Goal: Task Accomplishment & Management: Use online tool/utility

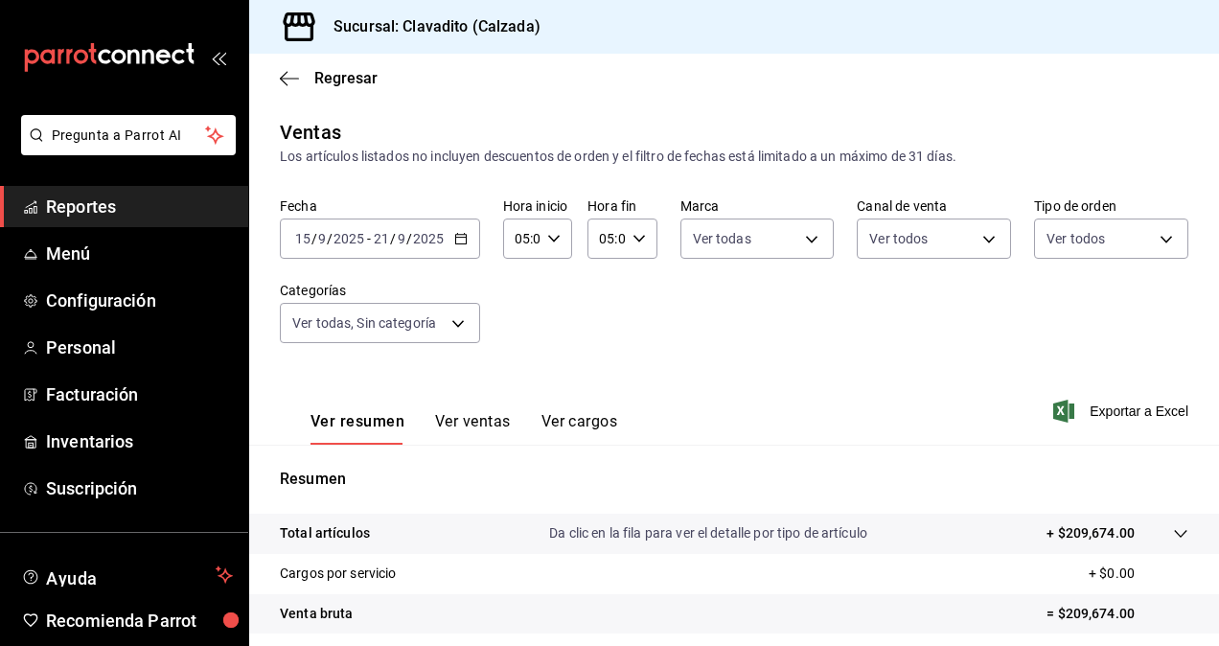
scroll to position [131, 0]
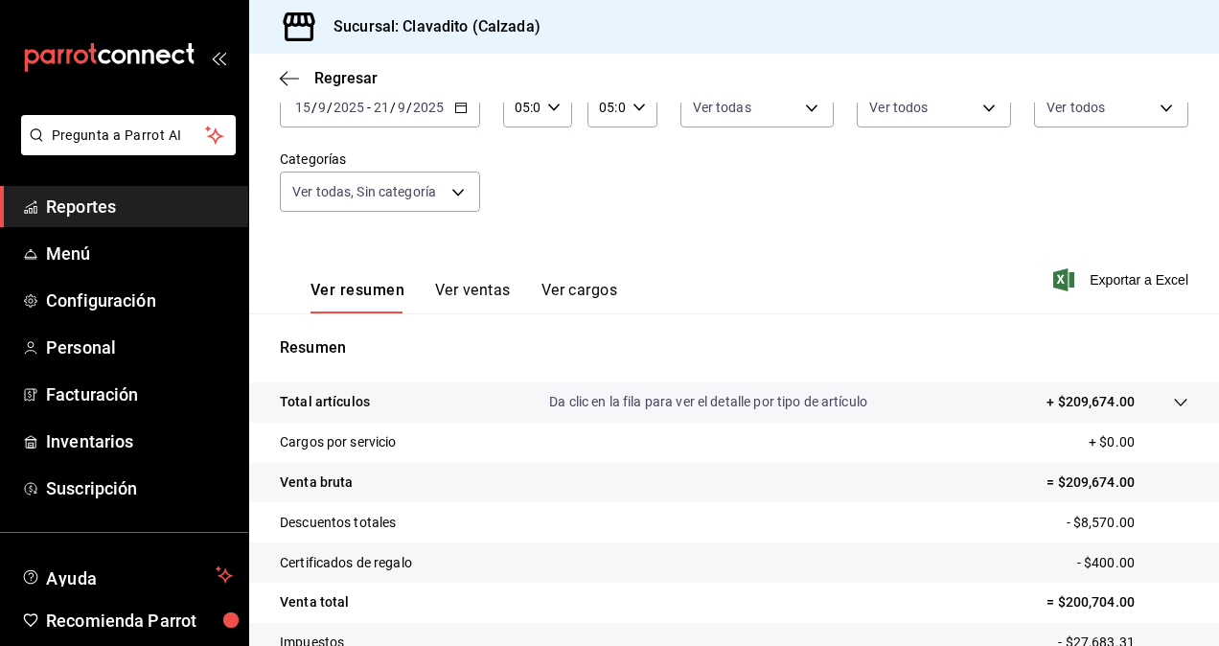
click at [464, 107] on icon "button" at bounding box center [460, 107] width 13 height 13
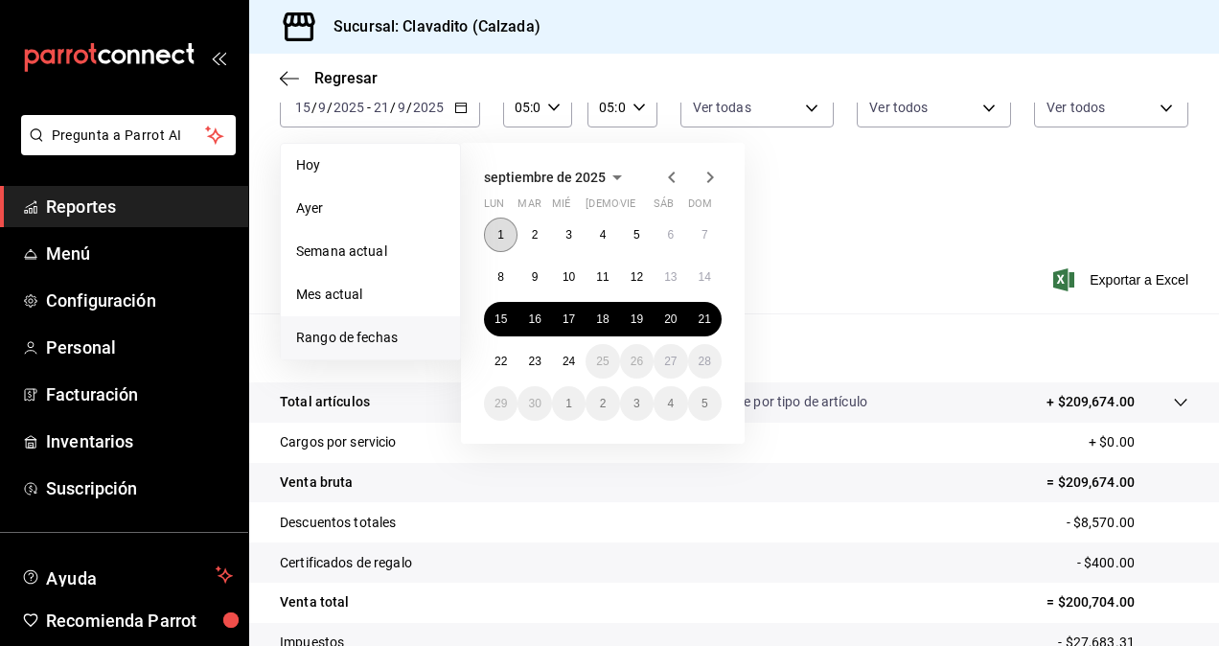
click at [496, 243] on button "1" at bounding box center [501, 234] width 34 height 34
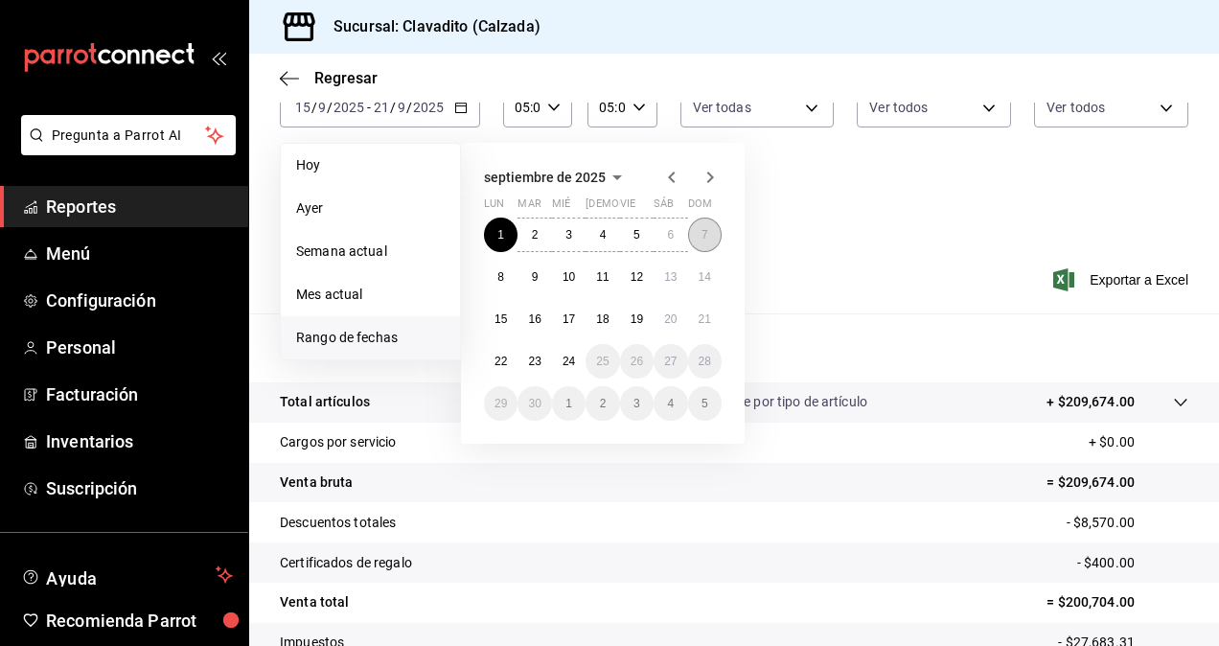
click at [701, 240] on button "7" at bounding box center [705, 234] width 34 height 34
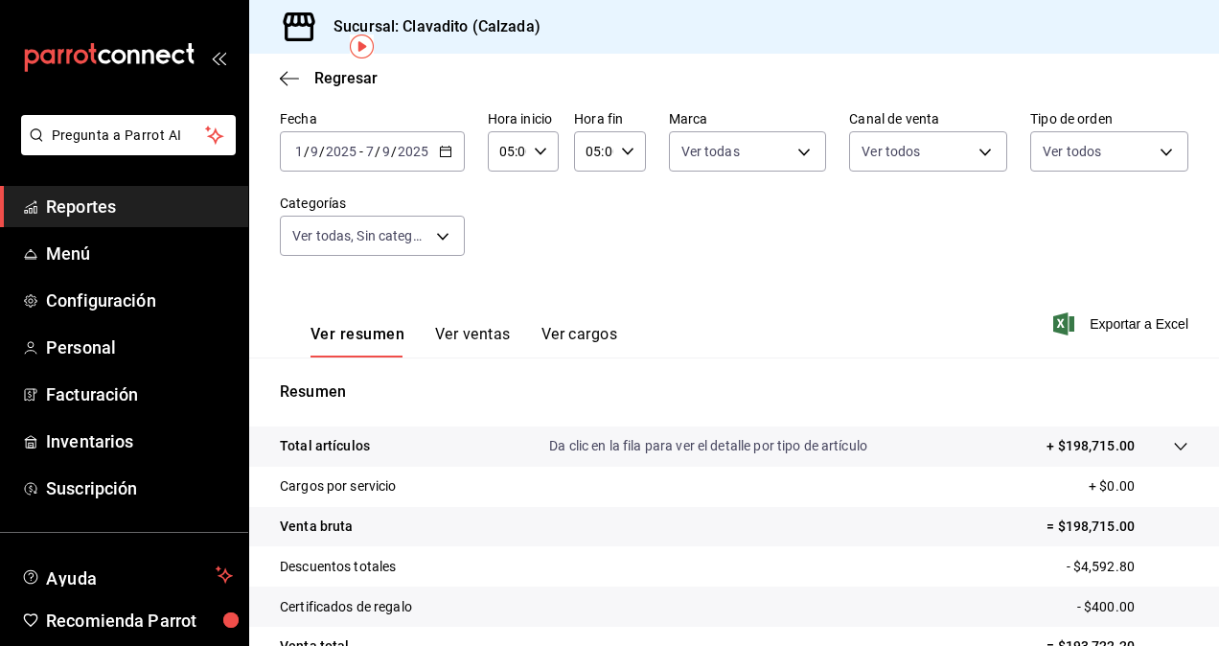
scroll to position [86, 0]
click at [446, 157] on icon "button" at bounding box center [445, 152] width 13 height 13
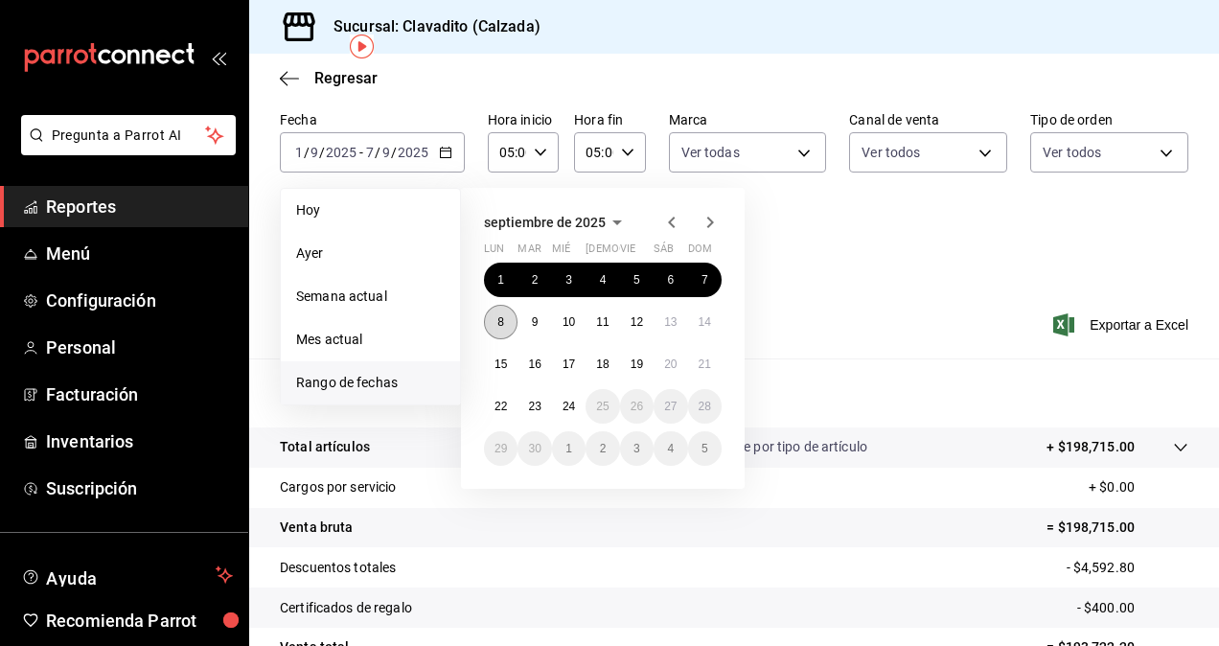
click at [499, 324] on abbr "8" at bounding box center [500, 321] width 7 height 13
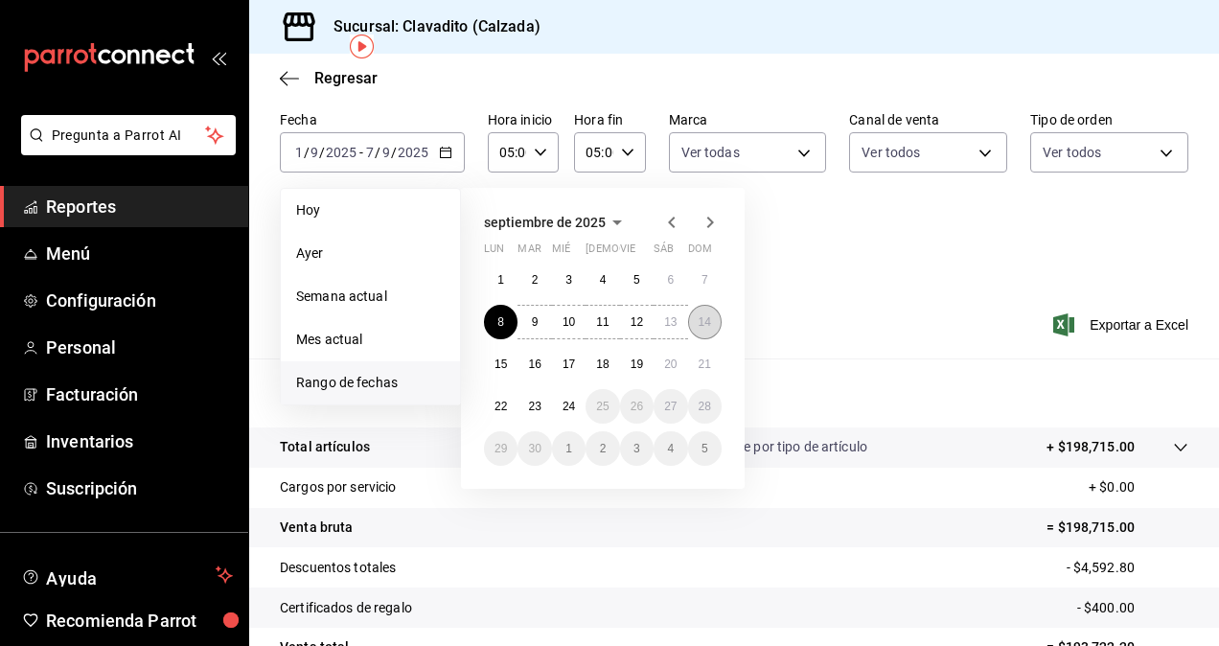
click at [697, 329] on button "14" at bounding box center [705, 322] width 34 height 34
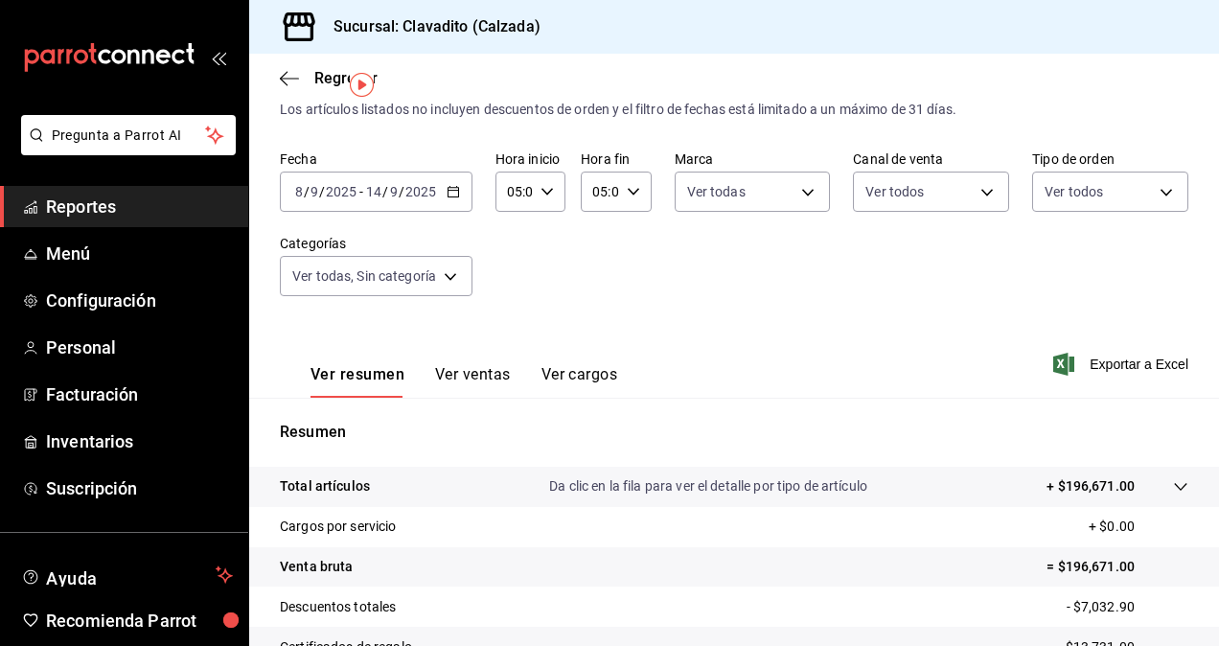
scroll to position [44, 0]
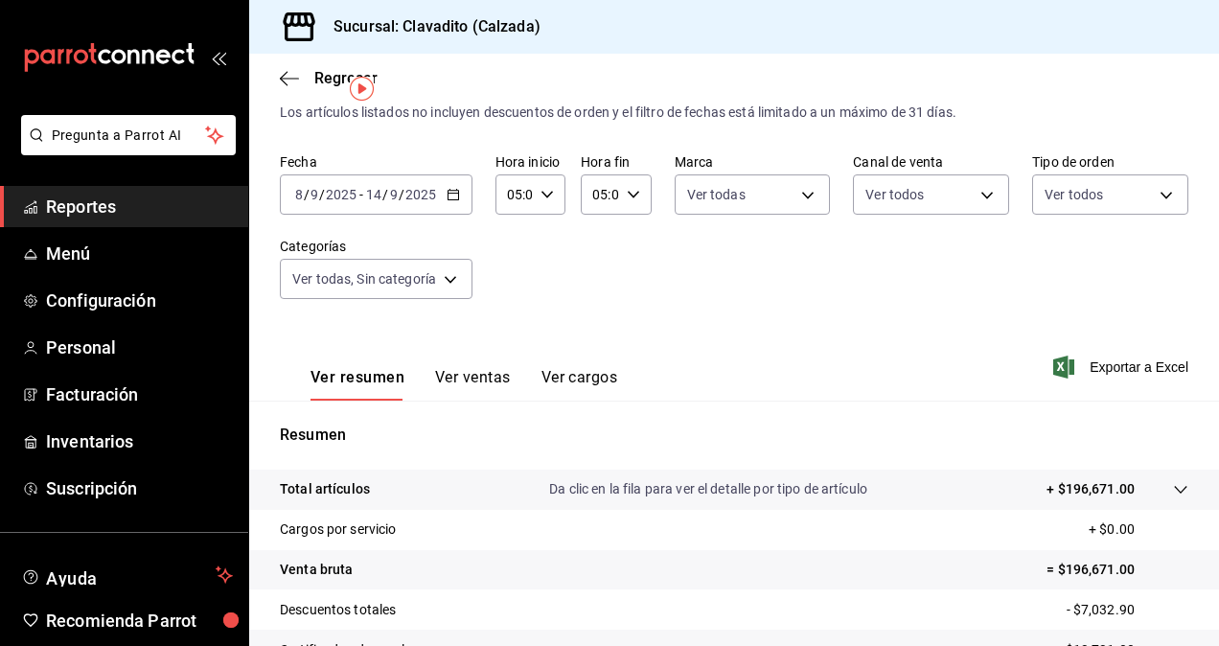
click at [446, 202] on div "[DATE] [DATE] - [DATE] [DATE]" at bounding box center [376, 194] width 193 height 40
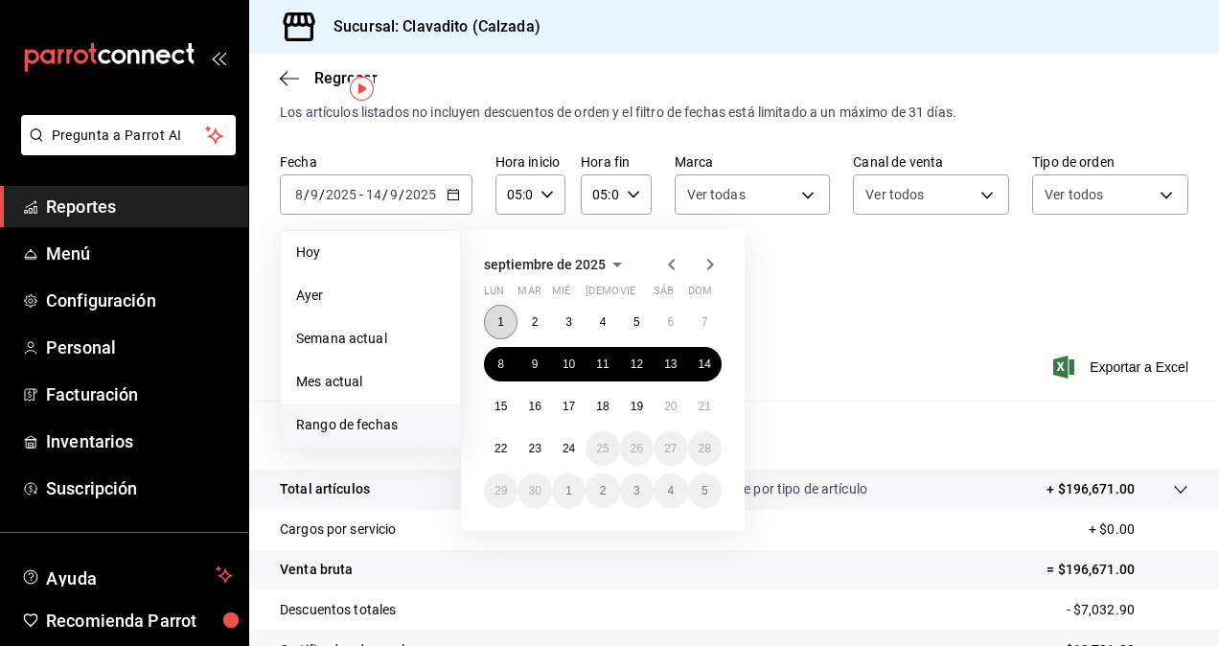
click at [485, 318] on button "1" at bounding box center [501, 322] width 34 height 34
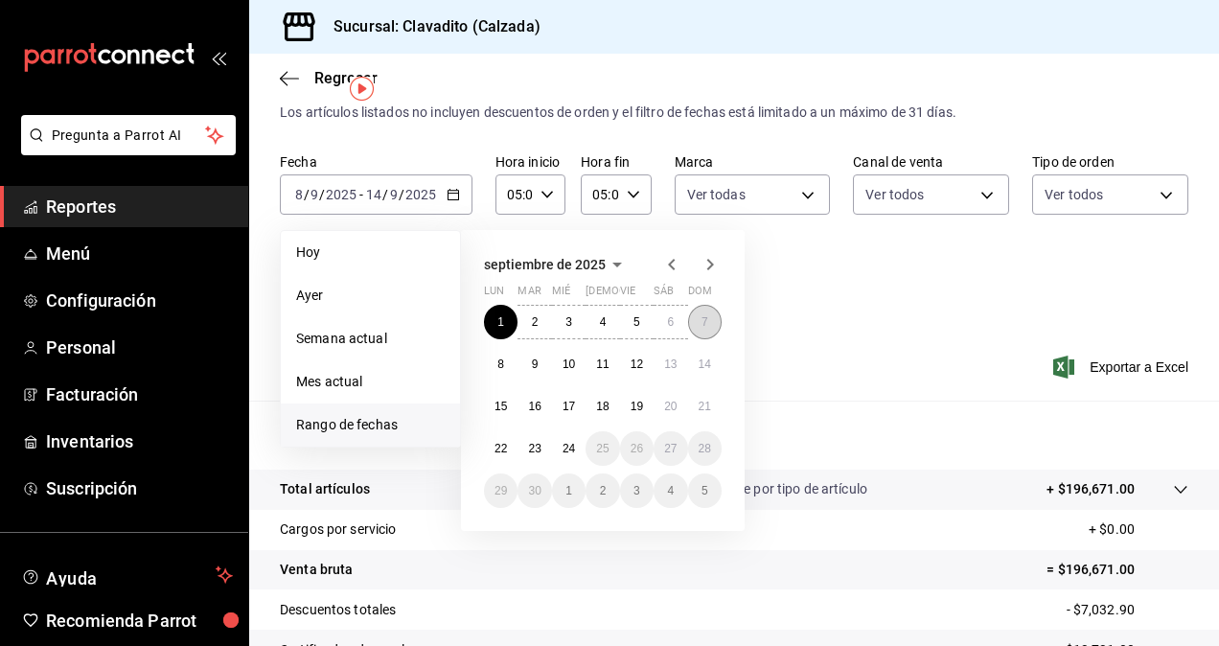
click at [697, 319] on button "7" at bounding box center [705, 322] width 34 height 34
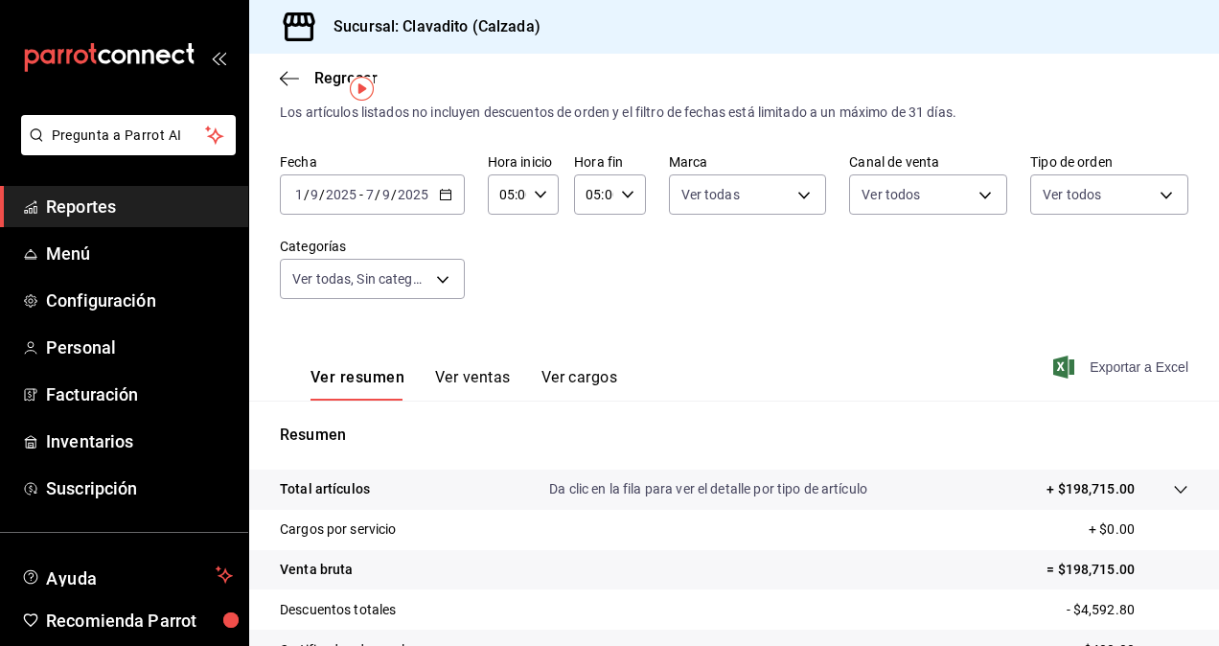
click at [1125, 361] on span "Exportar a Excel" at bounding box center [1122, 366] width 131 height 23
